Goal: Task Accomplishment & Management: Use online tool/utility

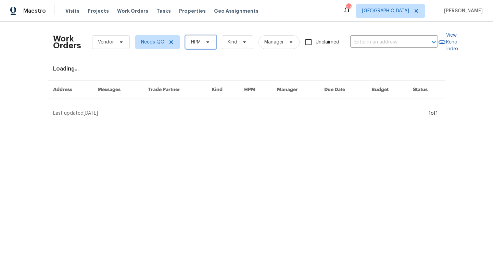
click at [204, 45] on span at bounding box center [207, 41] width 8 height 5
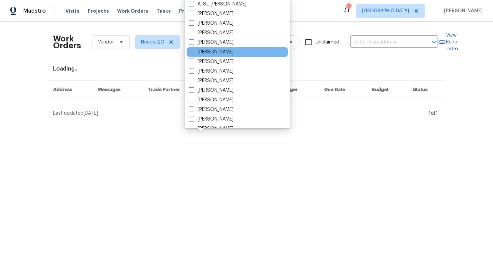
click at [205, 53] on label "[PERSON_NAME]" at bounding box center [211, 52] width 45 height 7
click at [193, 53] on input "[PERSON_NAME]" at bounding box center [191, 51] width 4 height 4
checkbox input "true"
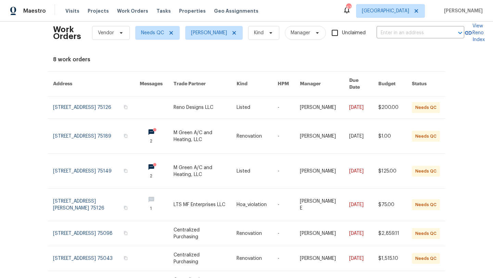
scroll to position [11, 0]
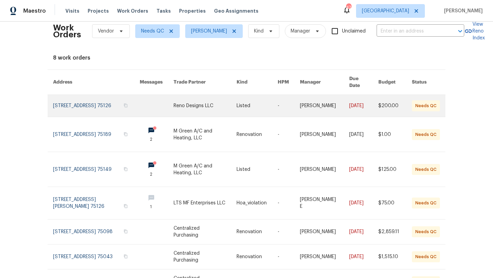
click at [189, 102] on link at bounding box center [205, 106] width 63 height 22
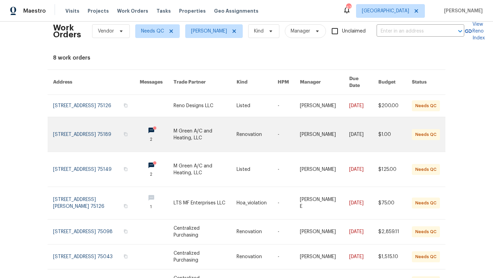
click at [86, 127] on link at bounding box center [96, 134] width 87 height 35
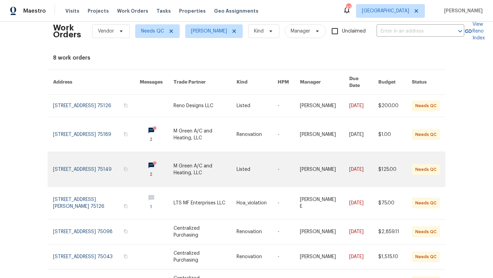
click at [186, 171] on link at bounding box center [205, 169] width 63 height 35
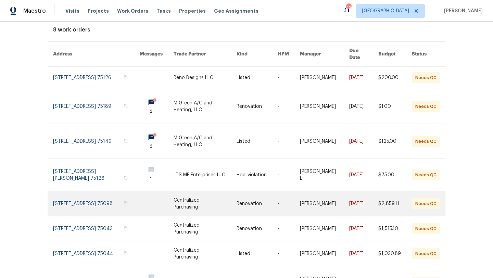
scroll to position [0, 0]
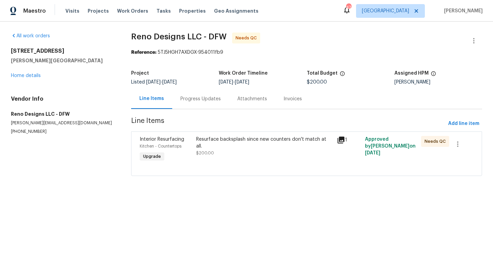
click at [232, 147] on div "Resurface backsplash since new counters don't match at all. $200.00" at bounding box center [264, 146] width 137 height 21
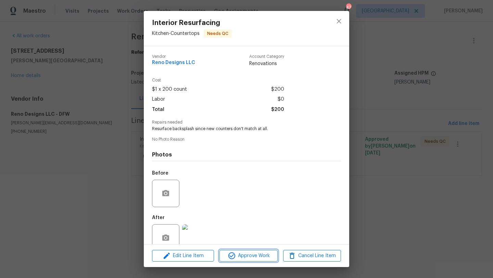
click at [251, 256] on span "Approve Work" at bounding box center [249, 256] width 54 height 9
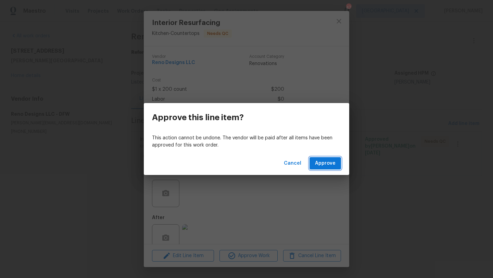
click at [320, 164] on span "Approve" at bounding box center [325, 163] width 21 height 9
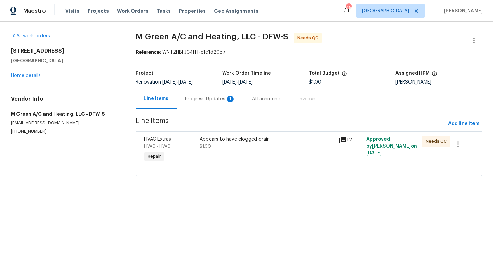
click at [206, 99] on div "Progress Updates 1" at bounding box center [210, 99] width 51 height 7
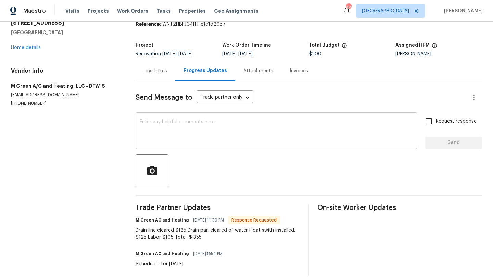
scroll to position [28, 0]
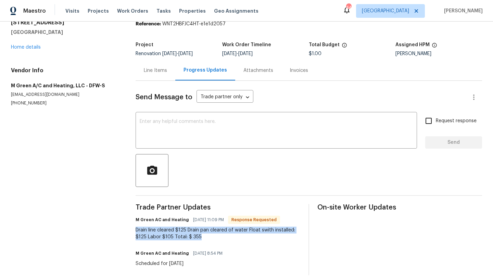
drag, startPoint x: 205, startPoint y: 237, endPoint x: 135, endPoint y: 231, distance: 70.2
click at [135, 231] on div "All work orders 721 Saddle Horn Way Royse City, TX 75189 Home details Vendor In…" at bounding box center [246, 139] width 493 height 293
copy div "Drain line cleared $125 Drain pan cleared of water Float swith installed: $125 …"
click at [34, 47] on link "Home details" at bounding box center [26, 47] width 30 height 5
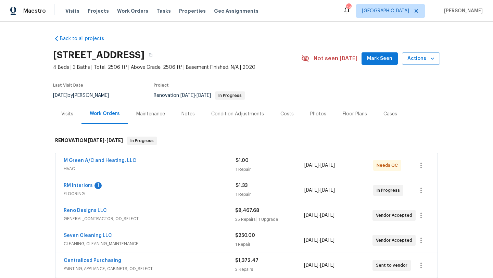
click at [174, 164] on div "M Green A/C and Heating, LLC" at bounding box center [150, 161] width 172 height 8
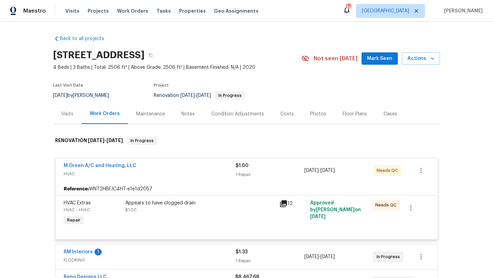
click at [174, 164] on div "M Green A/C and Heating, LLC" at bounding box center [150, 166] width 172 height 8
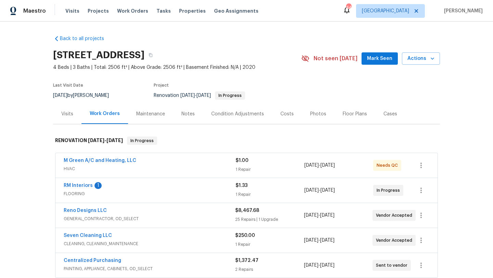
click at [174, 164] on div "M Green A/C and Heating, LLC" at bounding box center [150, 161] width 172 height 8
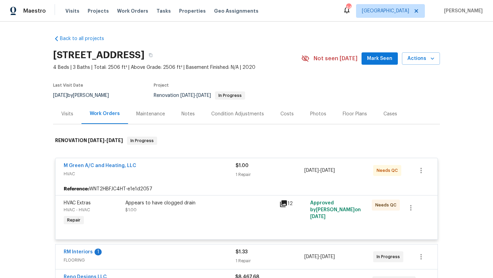
click at [213, 211] on div "Appears to have clogged drain $1.00" at bounding box center [200, 207] width 150 height 14
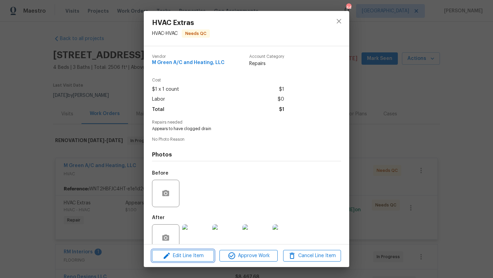
click at [204, 255] on span "Edit Line Item" at bounding box center [183, 256] width 58 height 9
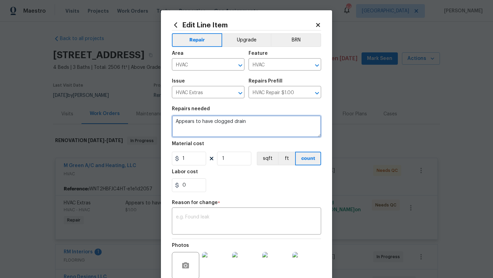
drag, startPoint x: 257, startPoint y: 126, endPoint x: 157, endPoint y: 124, distance: 100.1
click at [157, 124] on div "Edit Line Item Repair Upgrade BRN Area HVAC ​ Feature HVAC ​ Issue HVAC Extras …" at bounding box center [246, 139] width 493 height 278
paste textarea "Drain line cleared $125 Drain pan cleared of water Float swith installed: $125 …"
type textarea "Drain line cleared $125 Drain pan cleared of water Float swith installed: $125 …"
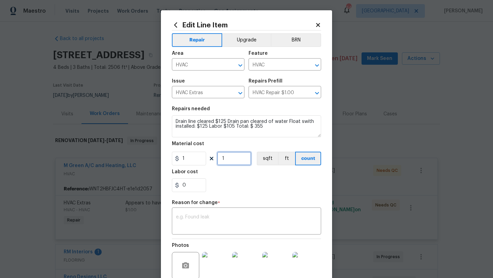
drag, startPoint x: 226, startPoint y: 160, endPoint x: 215, endPoint y: 161, distance: 11.4
click at [215, 161] on div "1 1 sqft ft count" at bounding box center [246, 159] width 149 height 14
type input "355"
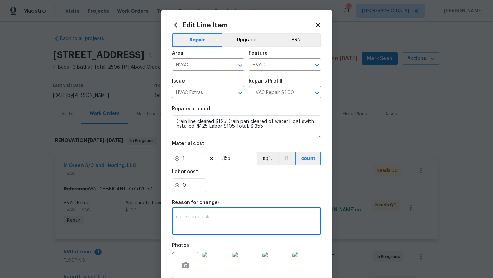
click at [231, 216] on textarea at bounding box center [246, 222] width 141 height 14
type textarea "scope"
click at [267, 186] on div "0" at bounding box center [246, 186] width 149 height 14
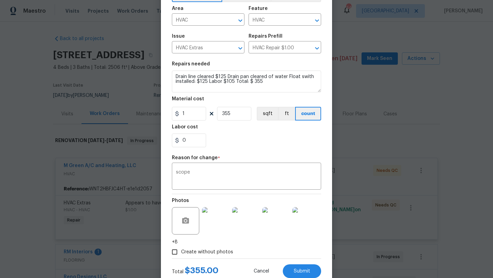
scroll to position [48, 0]
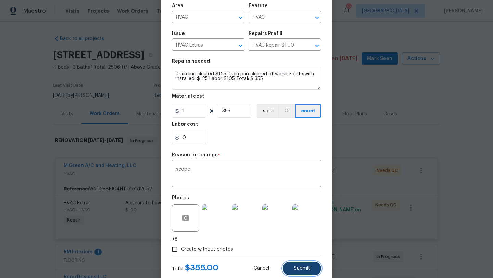
click at [295, 268] on span "Submit" at bounding box center [302, 268] width 16 height 5
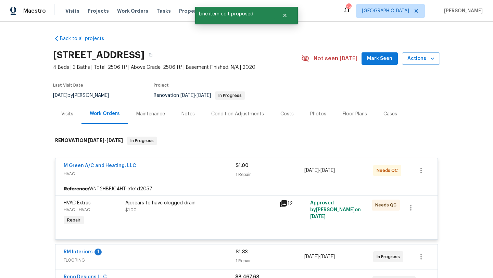
scroll to position [0, 0]
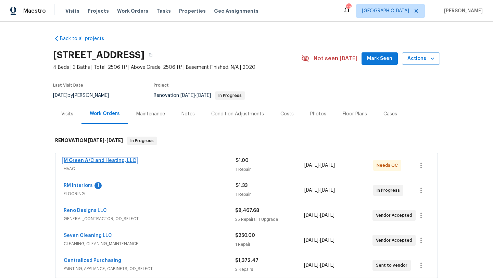
click at [127, 159] on link "M Green A/C and Heating, LLC" at bounding box center [100, 160] width 73 height 5
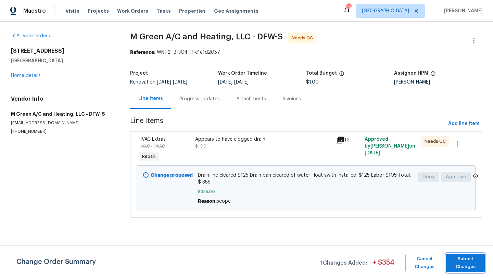
click at [470, 265] on span "Submit Changes" at bounding box center [466, 263] width 32 height 16
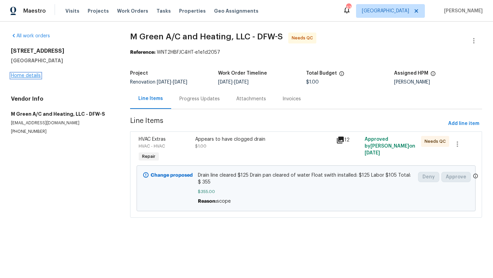
click at [36, 76] on link "Home details" at bounding box center [26, 75] width 30 height 5
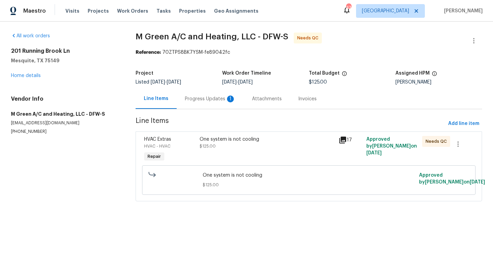
click at [216, 101] on div "Progress Updates 1" at bounding box center [210, 99] width 51 height 7
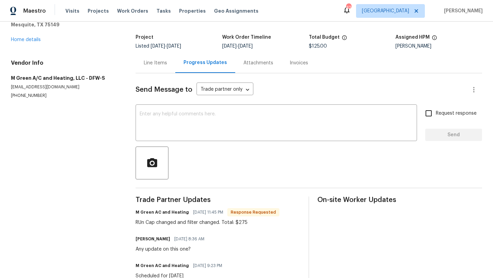
scroll to position [36, 0]
drag, startPoint x: 247, startPoint y: 225, endPoint x: 136, endPoint y: 223, distance: 110.7
click at [136, 223] on div "RUn Cap changed and filter changed. Total: $275" at bounding box center [208, 222] width 144 height 7
copy div "RUn Cap changed and filter changed. Total: $275"
click at [33, 41] on link "Home details" at bounding box center [26, 39] width 30 height 5
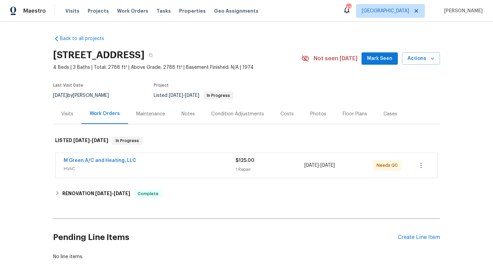
click at [158, 167] on span "HVAC" at bounding box center [150, 169] width 172 height 7
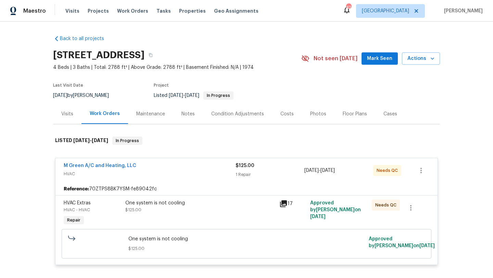
click at [177, 213] on div "One system is not cooling $125.00" at bounding box center [200, 214] width 154 height 32
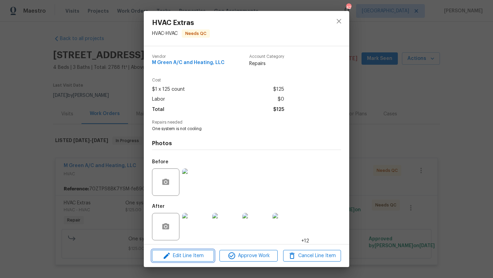
click at [195, 252] on span "Edit Line Item" at bounding box center [183, 256] width 58 height 9
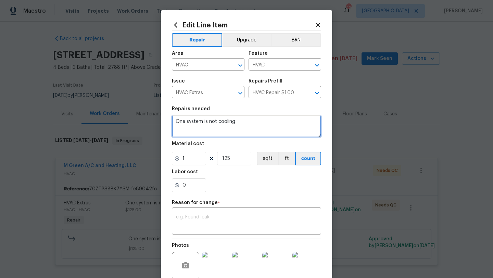
drag, startPoint x: 244, startPoint y: 126, endPoint x: 172, endPoint y: 121, distance: 71.5
click at [172, 121] on textarea "One system is not cooling" at bounding box center [246, 126] width 149 height 22
paste textarea "RUn Cap changed and filter changed. Total: $275"
type textarea "RUn Cap changed and filter changed. Total: $275"
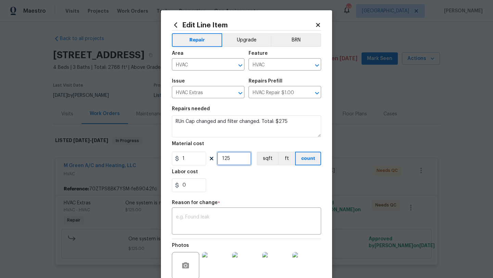
drag, startPoint x: 235, startPoint y: 161, endPoint x: 213, endPoint y: 160, distance: 21.6
click at [213, 160] on div "1 125 sqft ft count" at bounding box center [246, 159] width 149 height 14
type input "275"
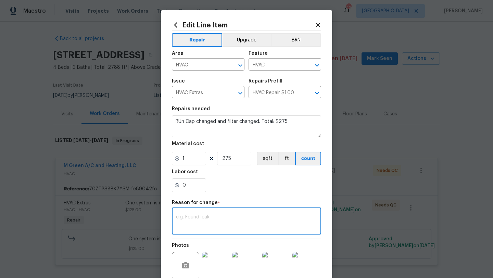
click at [218, 221] on textarea at bounding box center [246, 222] width 141 height 14
type textarea "scope"
click at [254, 196] on section "Repairs needed RUn Cap changed and filter changed. Total: $275 Material cost 1 …" at bounding box center [246, 149] width 149 height 94
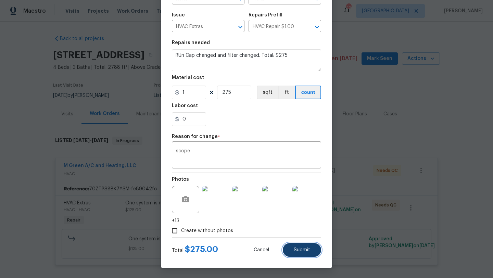
click at [303, 251] on span "Submit" at bounding box center [302, 250] width 16 height 5
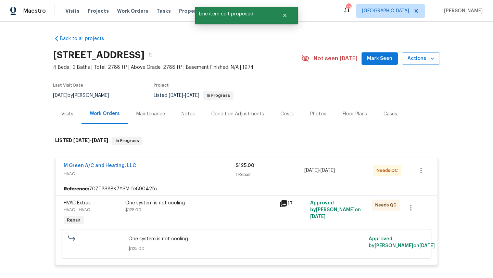
scroll to position [0, 0]
click at [107, 165] on link "M Green A/C and Heating, LLC" at bounding box center [100, 165] width 73 height 5
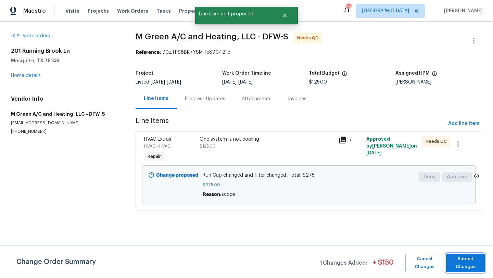
click at [461, 261] on span "Submit Changes" at bounding box center [466, 263] width 32 height 16
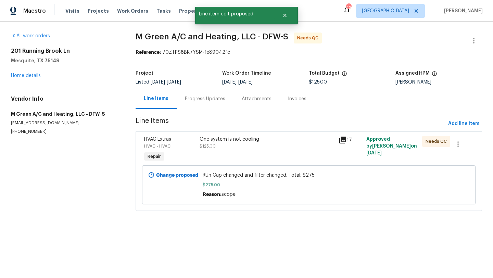
click at [33, 80] on div "All work orders 201 Running Brook Ln Mesquite, TX 75149 Home details Vendor Inf…" at bounding box center [65, 84] width 108 height 102
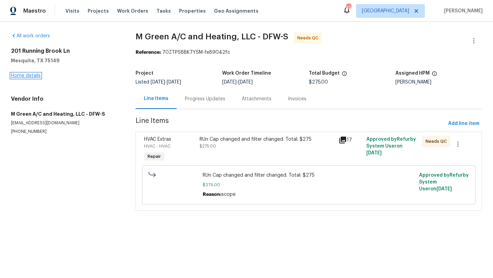
click at [32, 73] on link "Home details" at bounding box center [26, 75] width 30 height 5
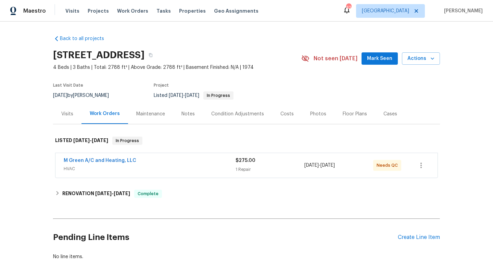
click at [199, 166] on span "HVAC" at bounding box center [150, 169] width 172 height 7
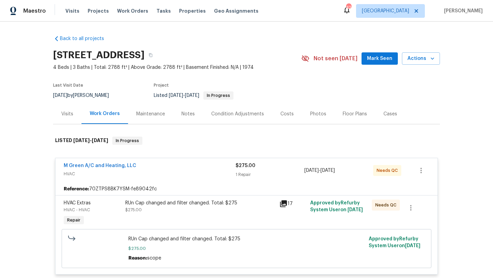
click at [236, 212] on div "RUn Cap changed and filter changed. Total: $275 $275.00" at bounding box center [200, 207] width 150 height 14
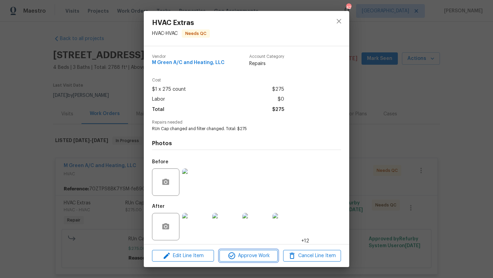
click at [256, 253] on span "Approve Work" at bounding box center [249, 256] width 54 height 9
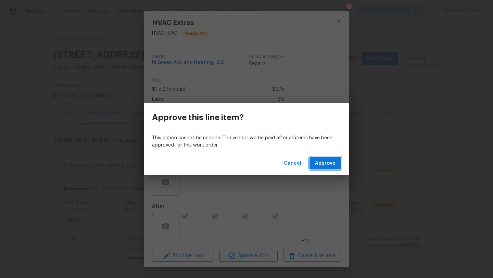
click at [332, 164] on span "Approve" at bounding box center [325, 163] width 21 height 9
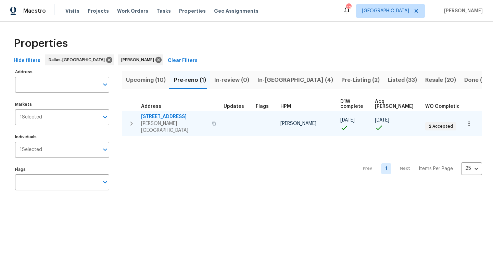
click at [164, 116] on span "[STREET_ADDRESS]" at bounding box center [174, 116] width 67 height 7
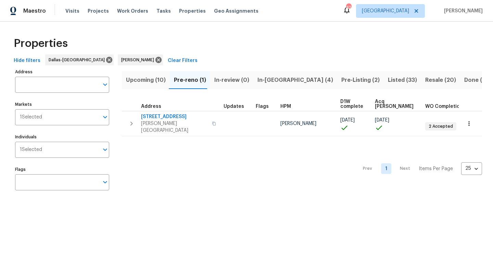
click at [264, 78] on span "In-[GEOGRAPHIC_DATA] (4)" at bounding box center [296, 80] width 76 height 10
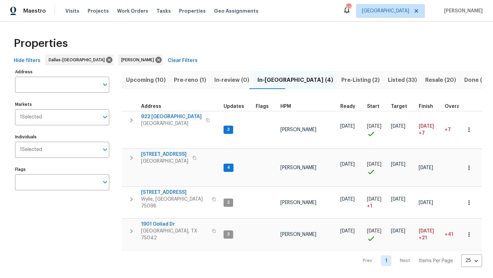
click at [426, 82] on span "Resale (20)" at bounding box center [441, 80] width 31 height 10
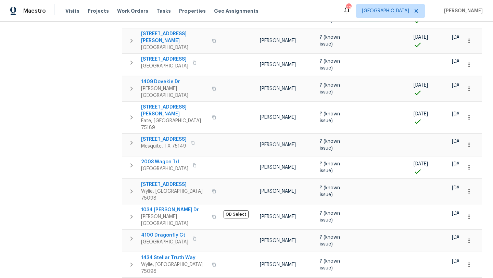
scroll to position [317, 0]
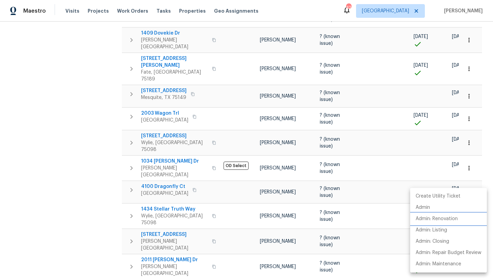
click at [456, 219] on p "Admin: Renovation" at bounding box center [437, 219] width 42 height 7
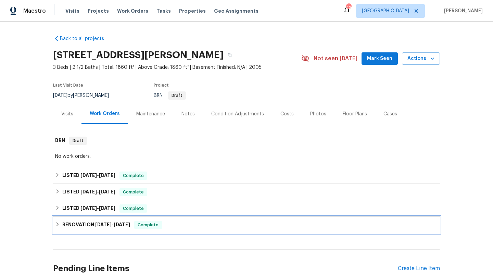
click at [59, 224] on icon at bounding box center [57, 224] width 5 height 5
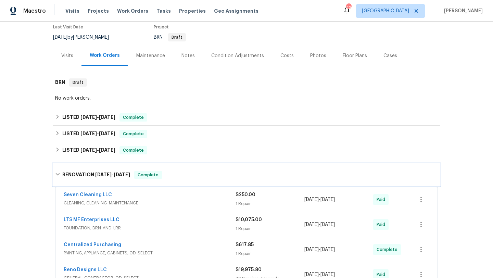
scroll to position [89, 0]
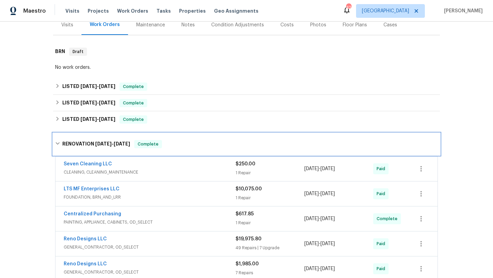
click at [94, 142] on h6 "RENOVATION [DATE] - [DATE]" at bounding box center [96, 144] width 68 height 8
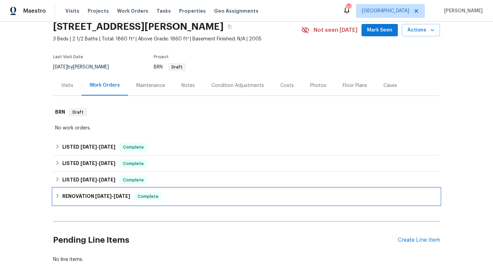
scroll to position [25, 0]
